Goal: Task Accomplishment & Management: Complete application form

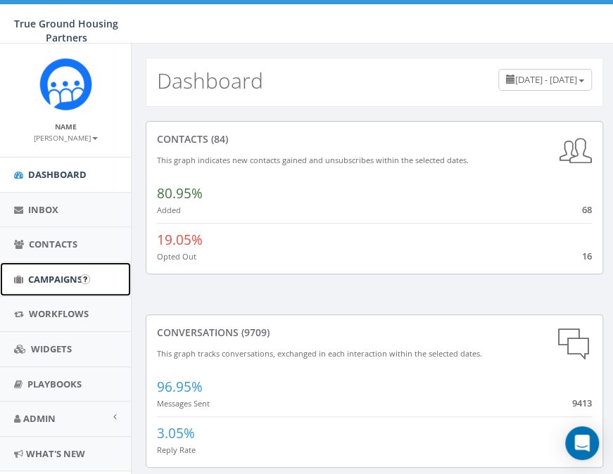
click at [38, 280] on span "Campaigns" at bounding box center [55, 279] width 54 height 13
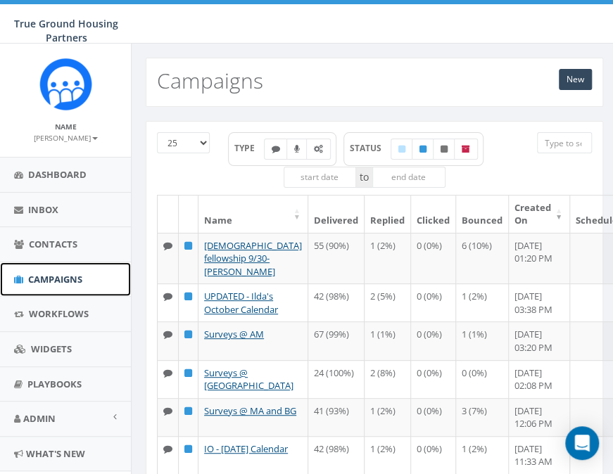
click at [38, 280] on span "Campaigns" at bounding box center [55, 279] width 54 height 13
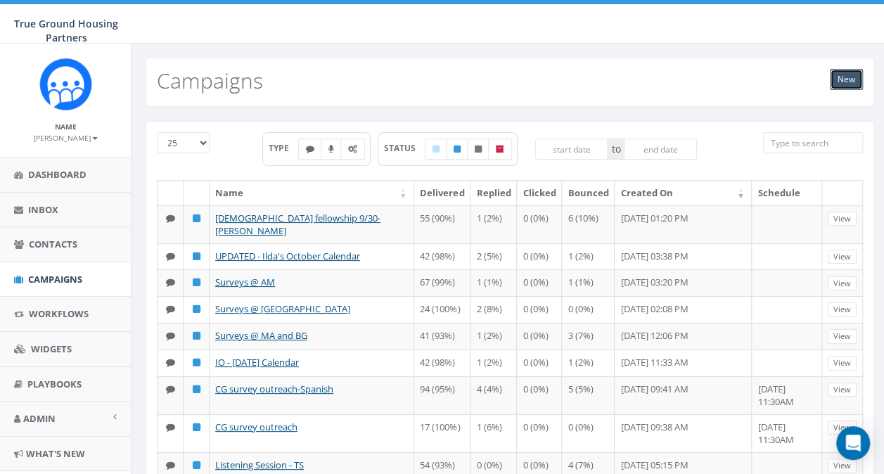
click at [612, 81] on link "New" at bounding box center [846, 79] width 33 height 21
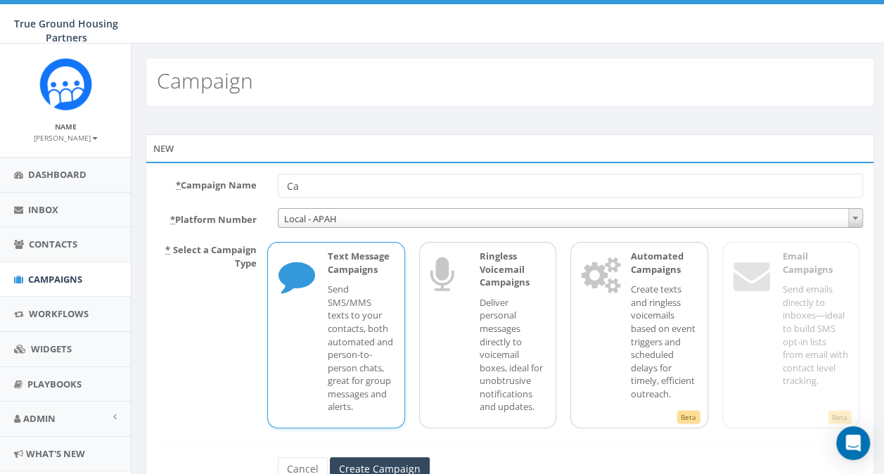
type input "C"
type input "paint-[PERSON_NAME]"
click at [370, 466] on input "Create Campaign" at bounding box center [380, 469] width 100 height 24
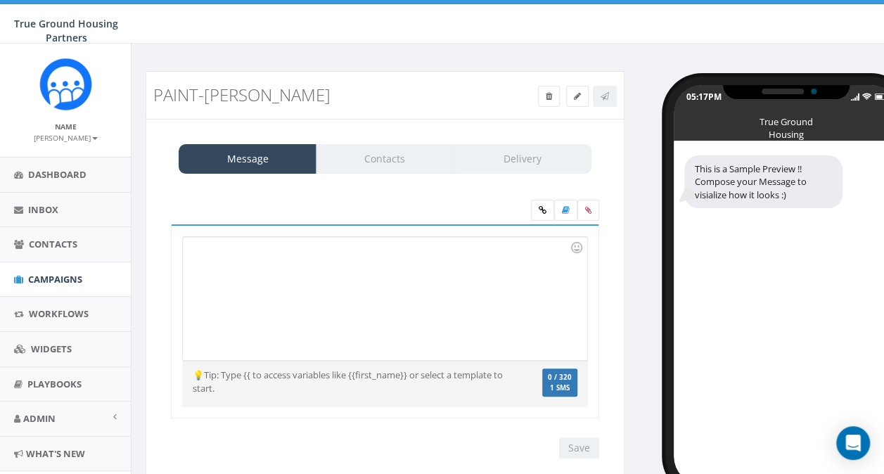
click at [218, 282] on div at bounding box center [385, 298] width 404 height 123
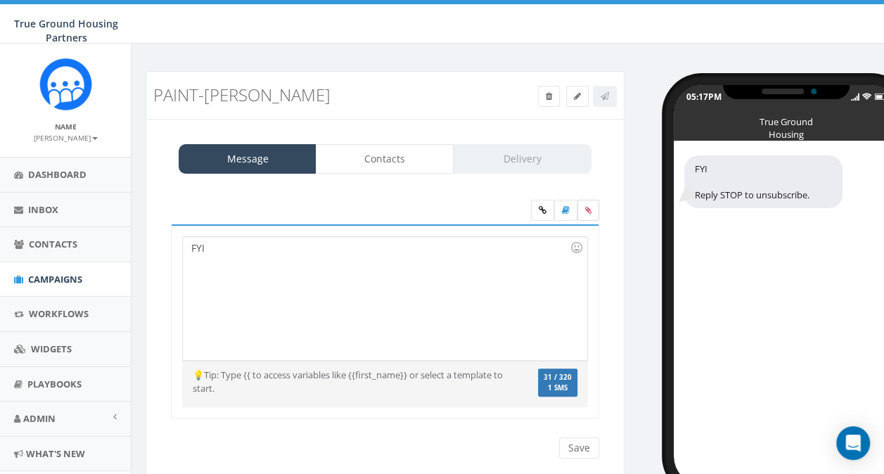
click at [586, 207] on icon at bounding box center [588, 210] width 6 height 8
click at [0, 0] on input "file" at bounding box center [0, 0] width 0 height 0
click at [590, 211] on icon at bounding box center [588, 210] width 6 height 8
click at [0, 0] on input "file" at bounding box center [0, 0] width 0 height 0
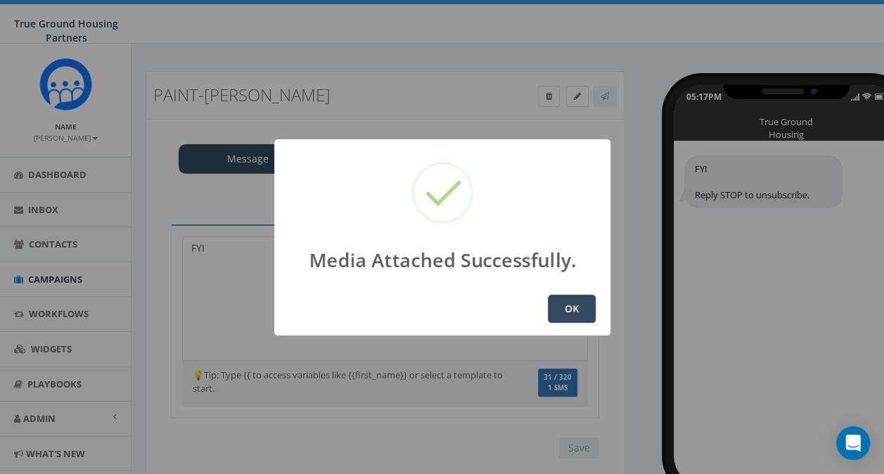
click at [579, 315] on button "OK" at bounding box center [572, 309] width 48 height 28
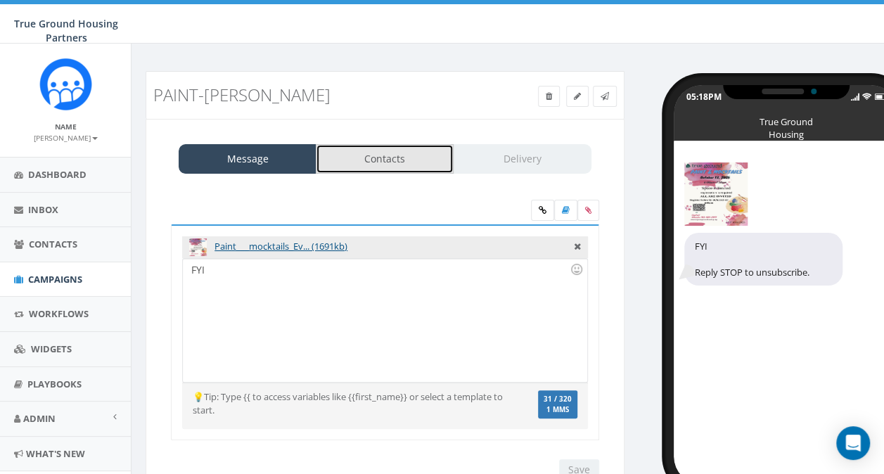
click at [418, 160] on link "Contacts" at bounding box center [385, 159] width 138 height 30
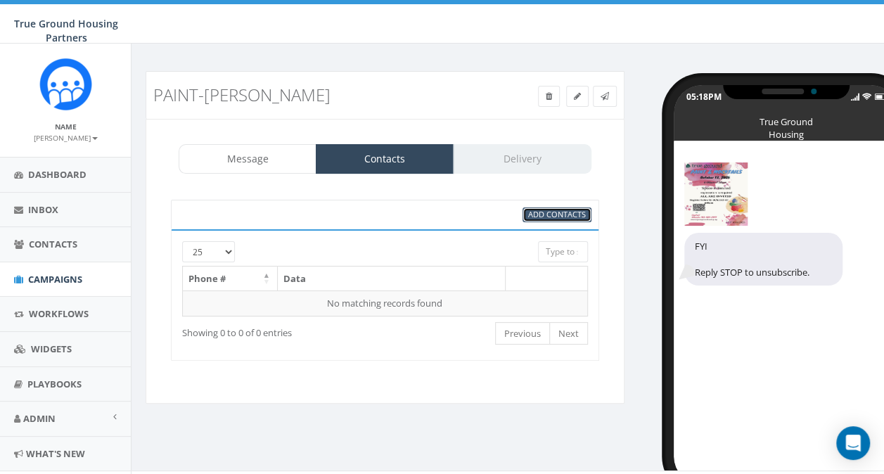
click at [547, 210] on span "Add Contacts" at bounding box center [557, 214] width 58 height 11
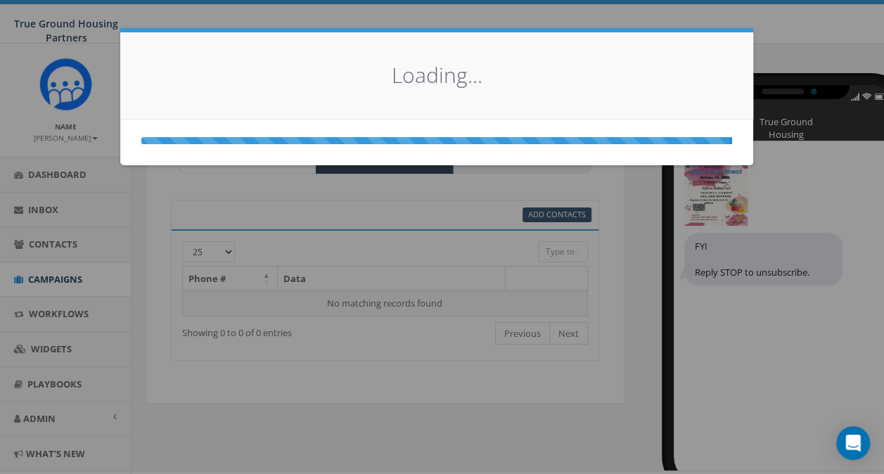
select select
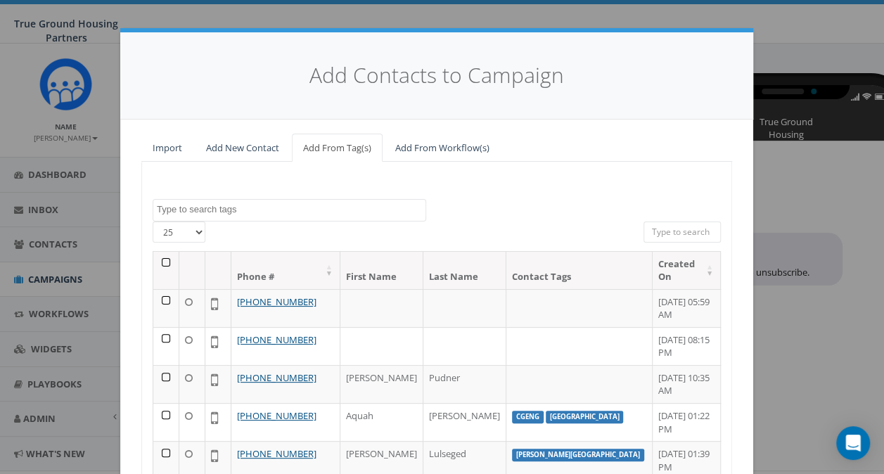
click at [192, 229] on select "25 50 100" at bounding box center [179, 232] width 53 height 21
select select "100"
click at [153, 222] on select "25 50 100" at bounding box center [179, 232] width 53 height 21
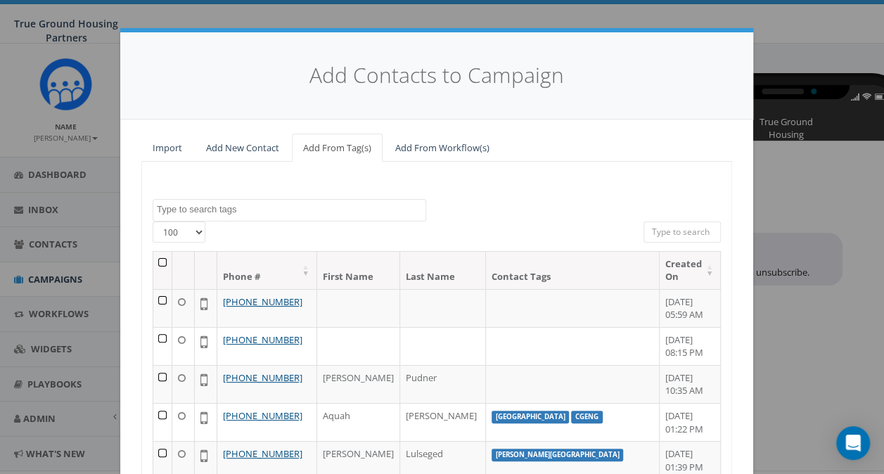
click at [226, 212] on textarea "Search" at bounding box center [291, 209] width 269 height 13
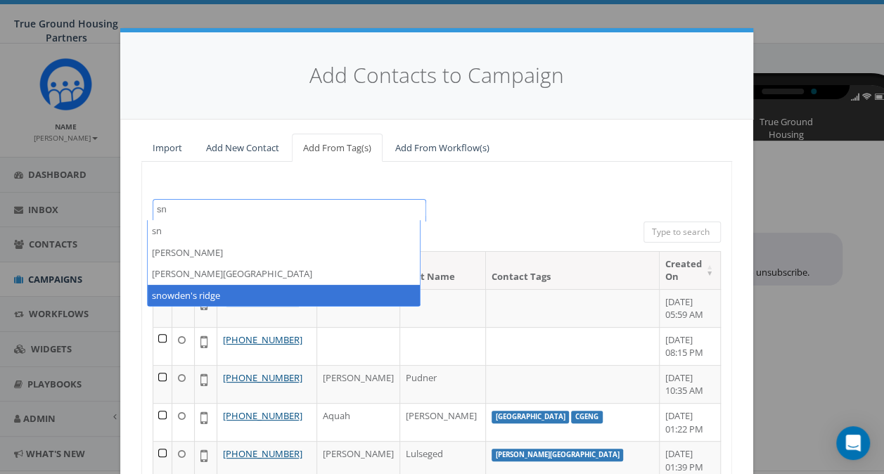
type textarea "sn"
select select "snowden's ridge"
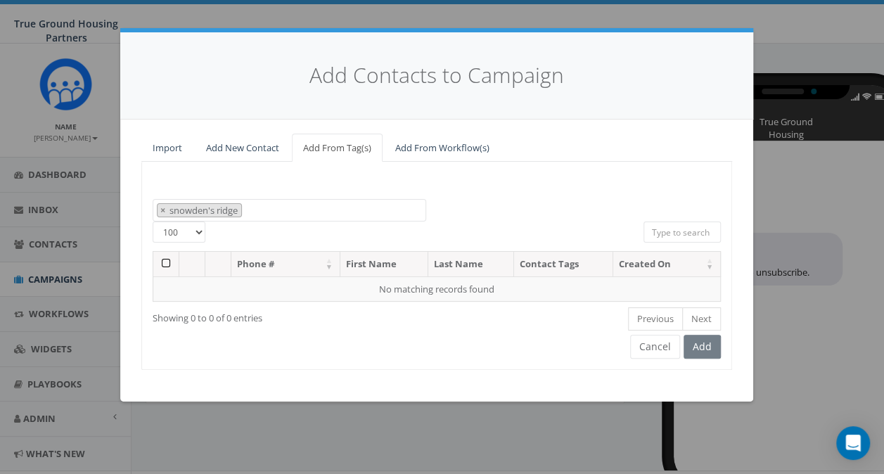
select select
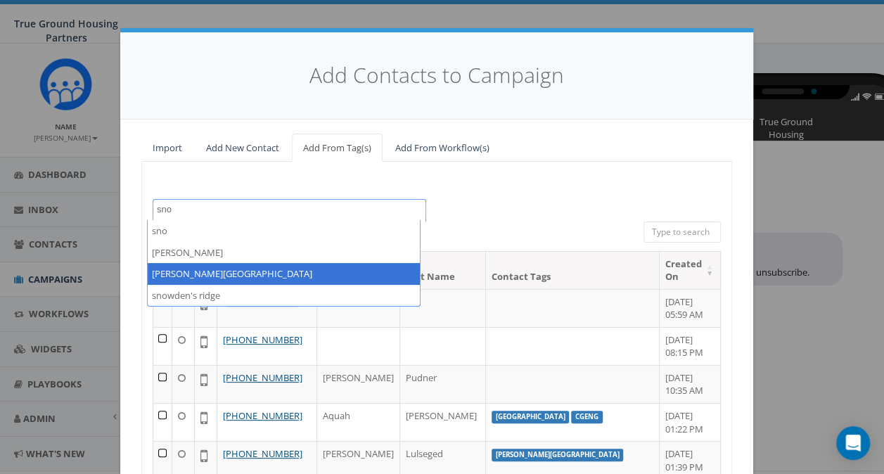
type textarea "sno"
select select "[PERSON_NAME][GEOGRAPHIC_DATA]"
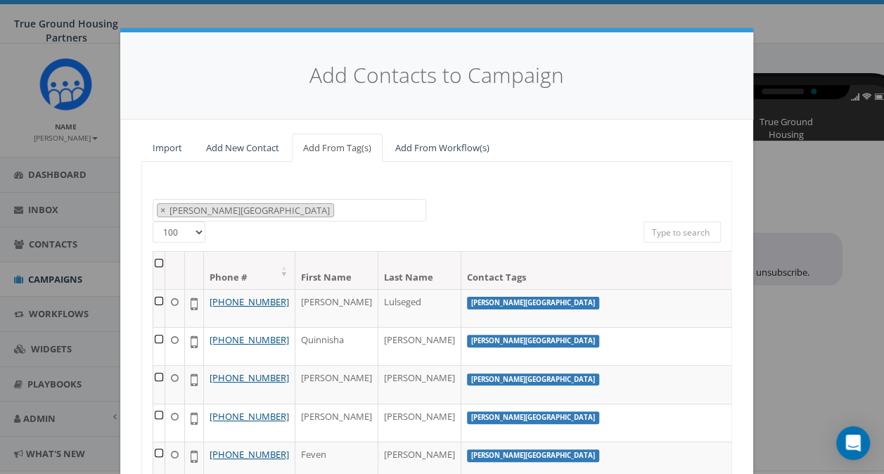
click at [153, 260] on th at bounding box center [159, 270] width 12 height 37
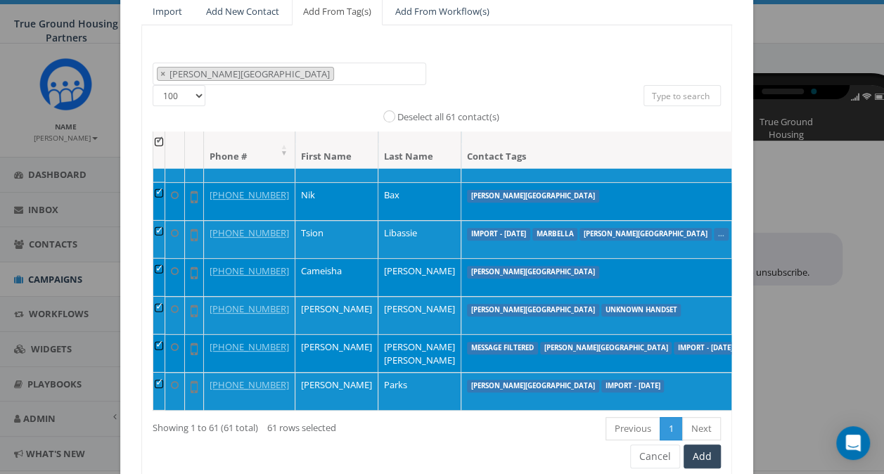
scroll to position [192, 0]
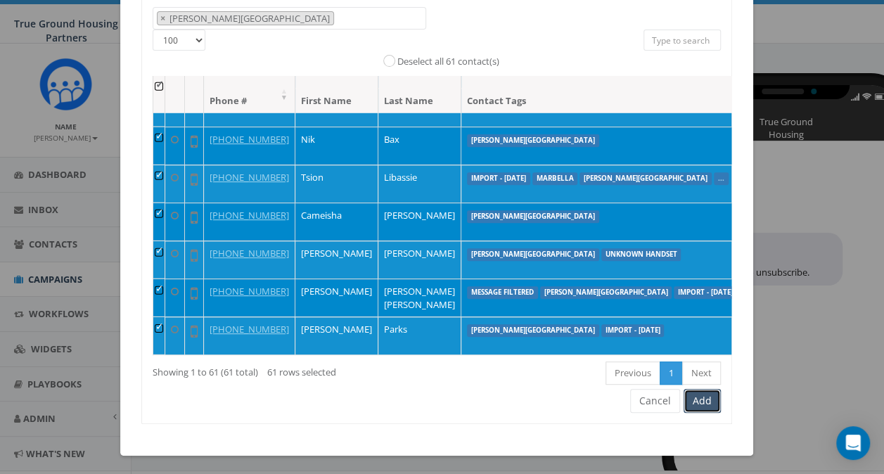
click at [700, 405] on button "Add" at bounding box center [702, 401] width 37 height 24
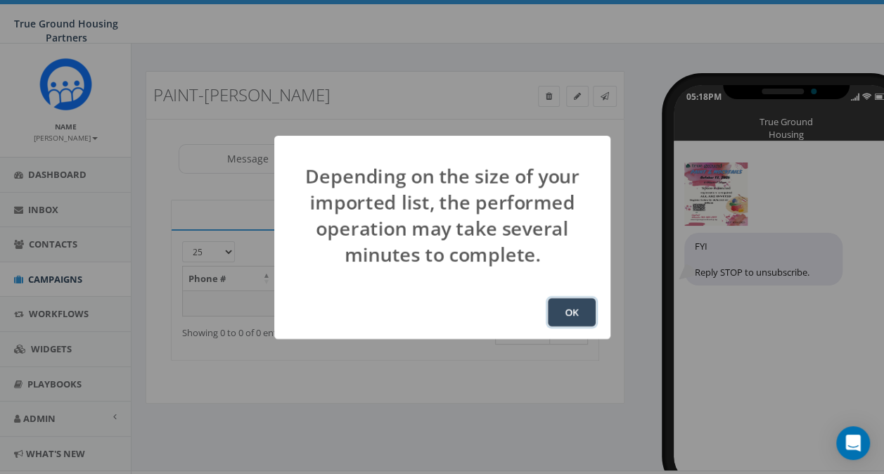
click at [566, 309] on button "OK" at bounding box center [572, 312] width 48 height 28
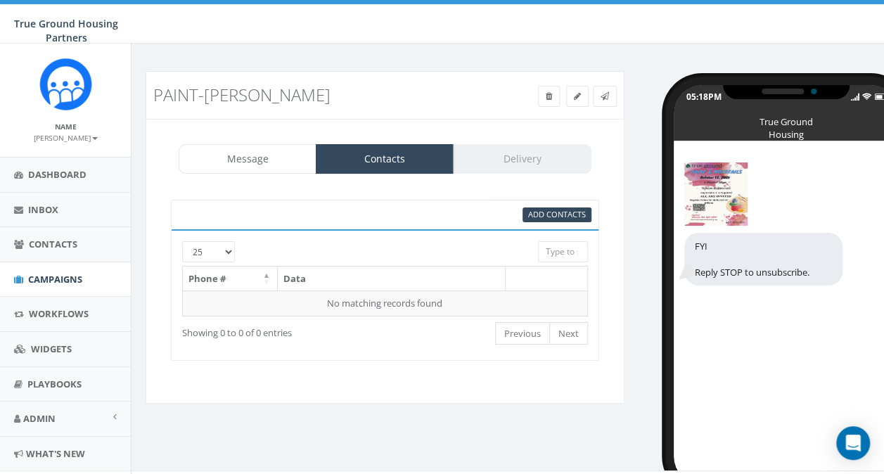
scroll to position [24, 0]
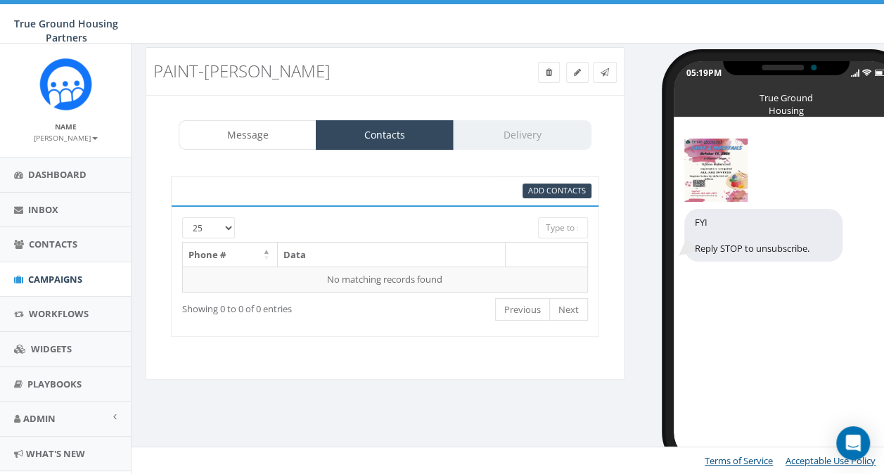
click at [489, 131] on div "Message Contacts Delivery" at bounding box center [385, 135] width 413 height 30
click at [405, 127] on link "Contacts" at bounding box center [385, 135] width 138 height 30
click at [75, 174] on span "Dashboard" at bounding box center [57, 174] width 58 height 13
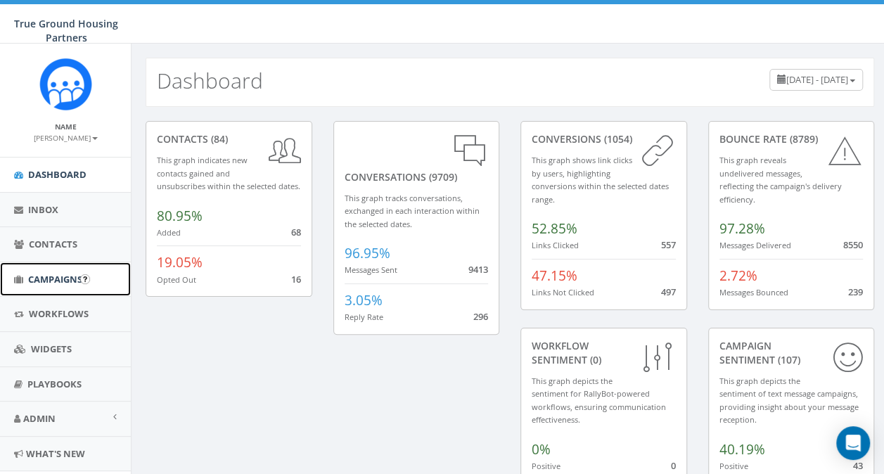
click at [66, 281] on span "Campaigns" at bounding box center [55, 279] width 54 height 13
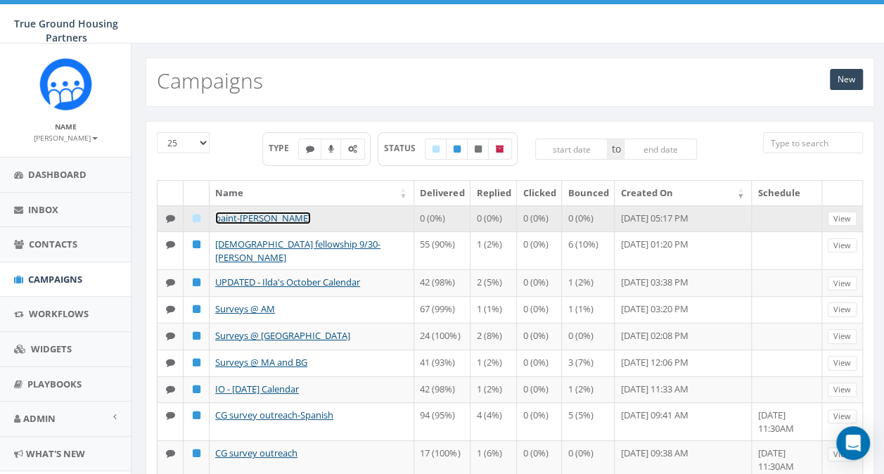
click at [224, 215] on link "paint-[PERSON_NAME]" at bounding box center [263, 218] width 96 height 13
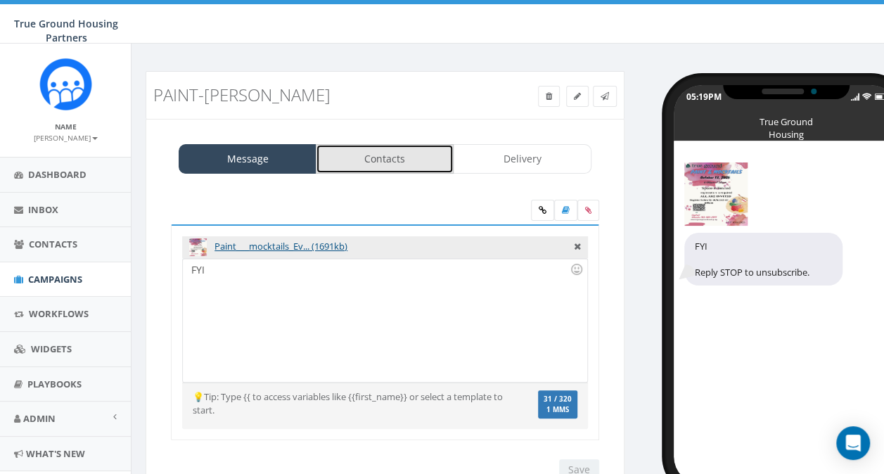
click at [354, 148] on link "Contacts" at bounding box center [385, 159] width 138 height 30
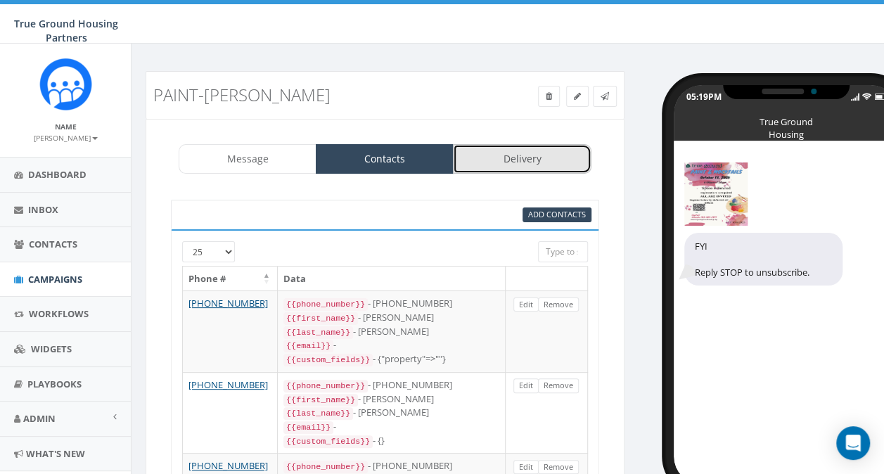
click at [541, 159] on link "Delivery" at bounding box center [522, 159] width 138 height 30
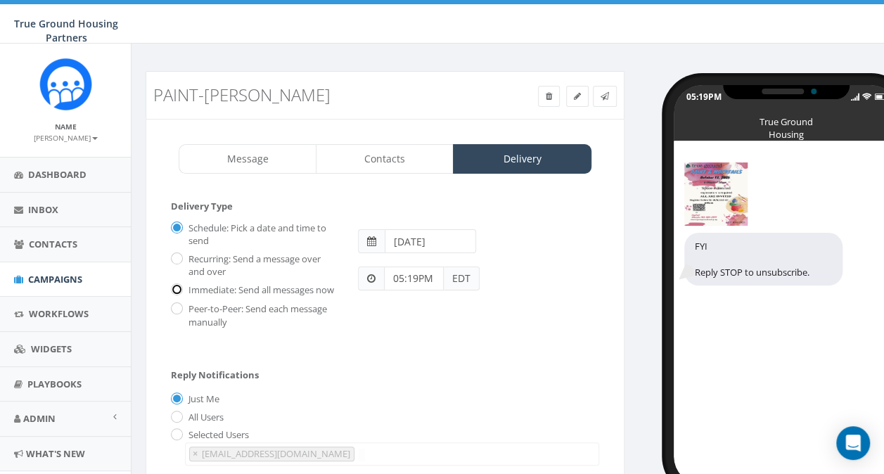
click at [177, 288] on input "Immediate: Send all messages now" at bounding box center [175, 290] width 9 height 9
radio input "true"
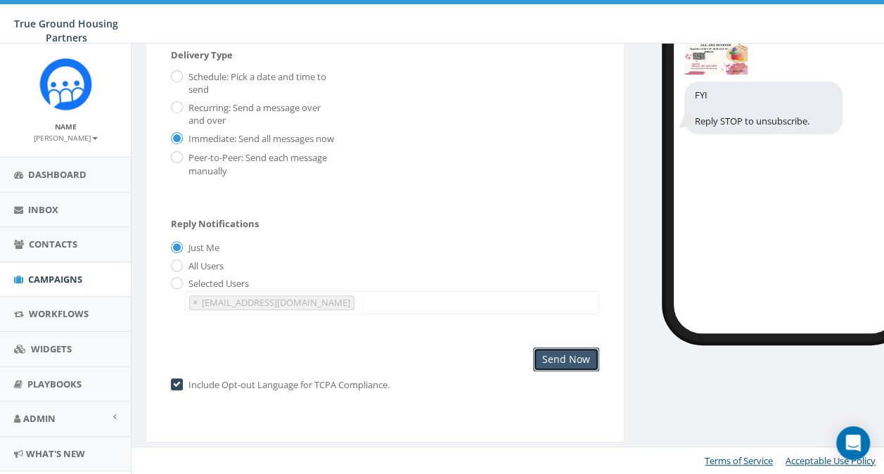
click at [559, 354] on input "Send Now" at bounding box center [566, 359] width 66 height 24
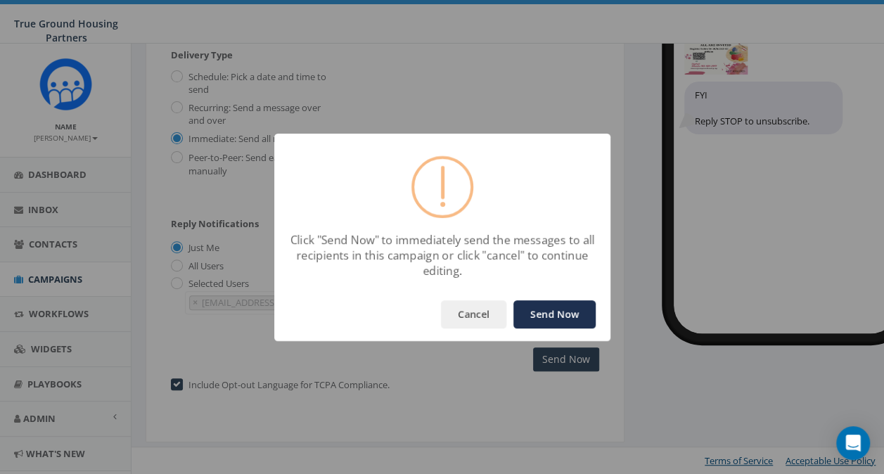
click at [561, 319] on button "Send Now" at bounding box center [554, 314] width 82 height 28
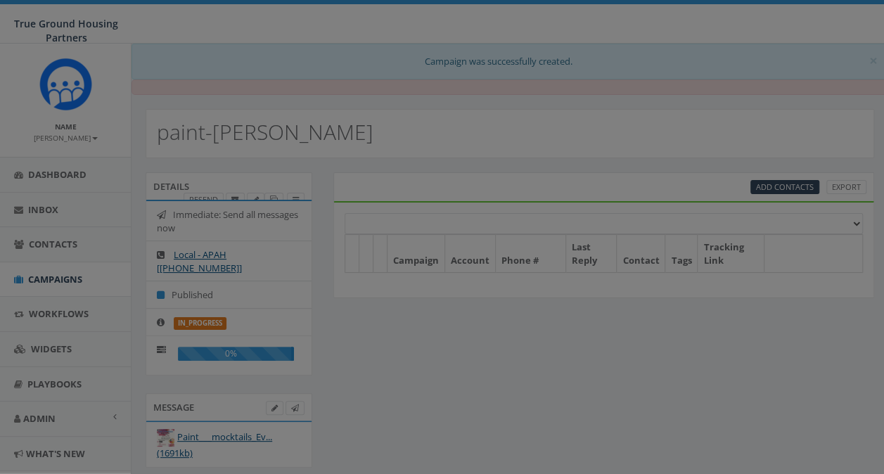
select select
